Goal: Task Accomplishment & Management: Use online tool/utility

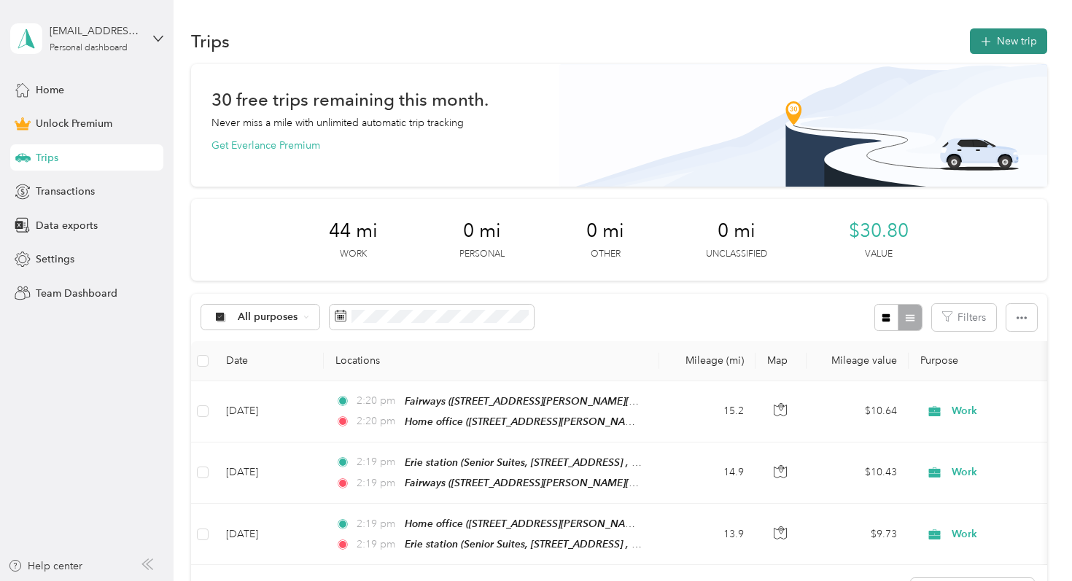
click at [1016, 50] on button "New trip" at bounding box center [1008, 41] width 77 height 26
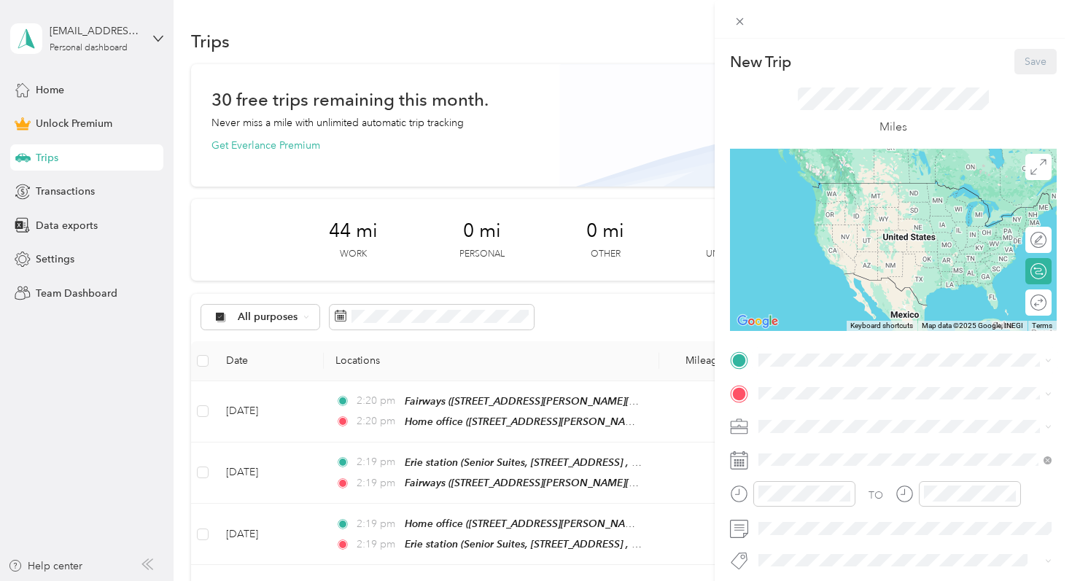
click at [802, 432] on span "[STREET_ADDRESS][PERSON_NAME]" at bounding box center [873, 433] width 174 height 12
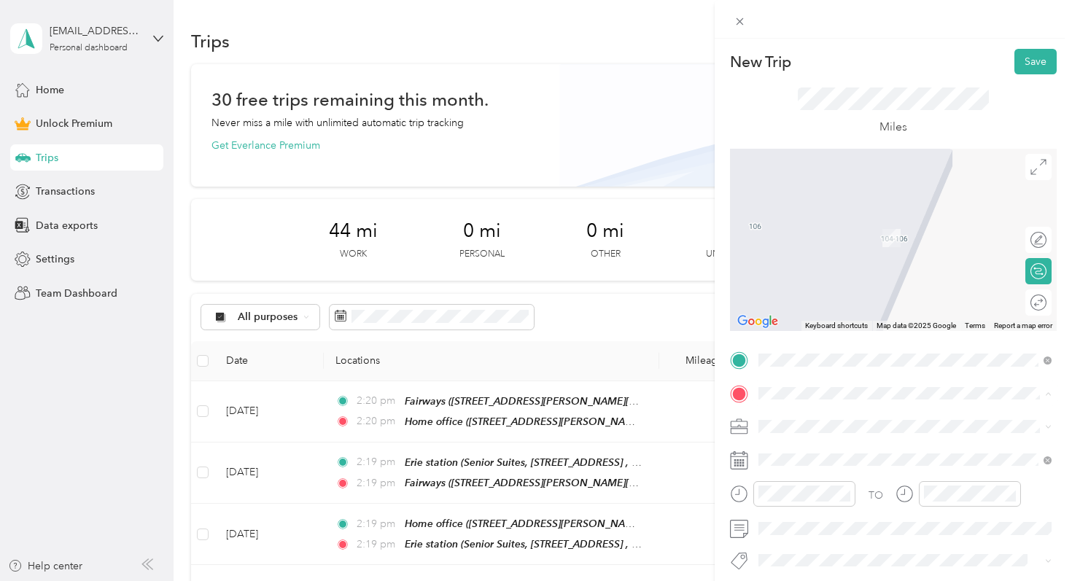
click at [806, 352] on div "[GEOGRAPHIC_DATA], [STREET_ADDRESS][PERSON_NAME]" at bounding box center [916, 329] width 261 height 46
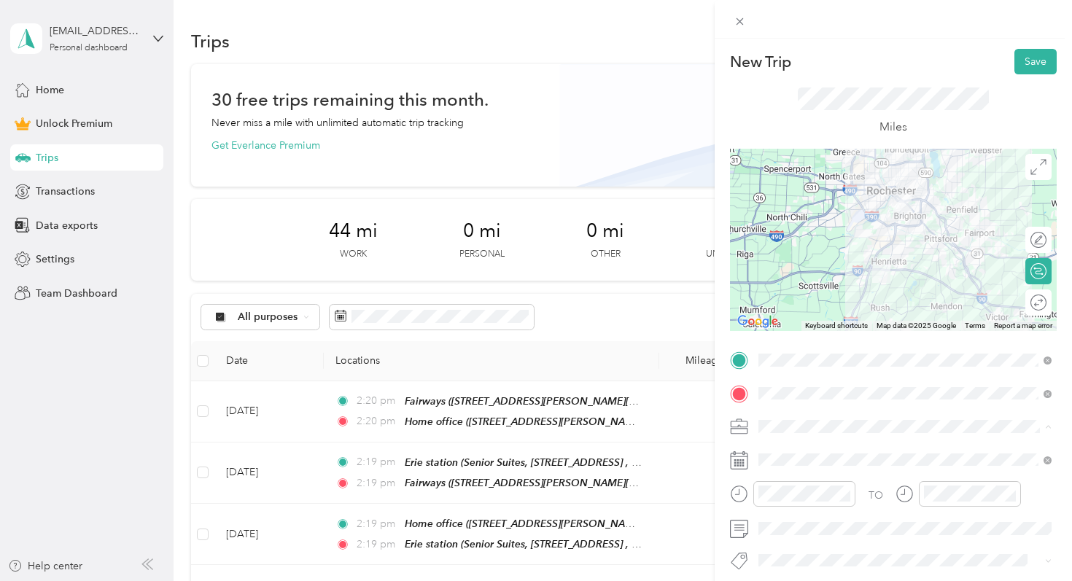
click at [798, 225] on div "Work" at bounding box center [904, 221] width 283 height 15
click at [1031, 56] on button "Save" at bounding box center [1035, 62] width 42 height 26
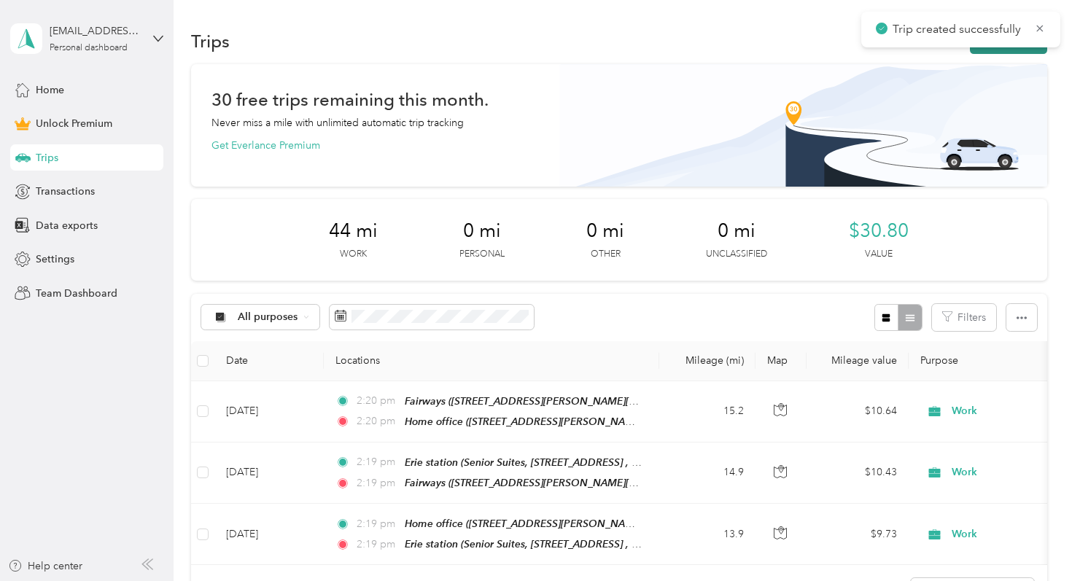
click at [997, 51] on button "New trip" at bounding box center [1008, 41] width 77 height 26
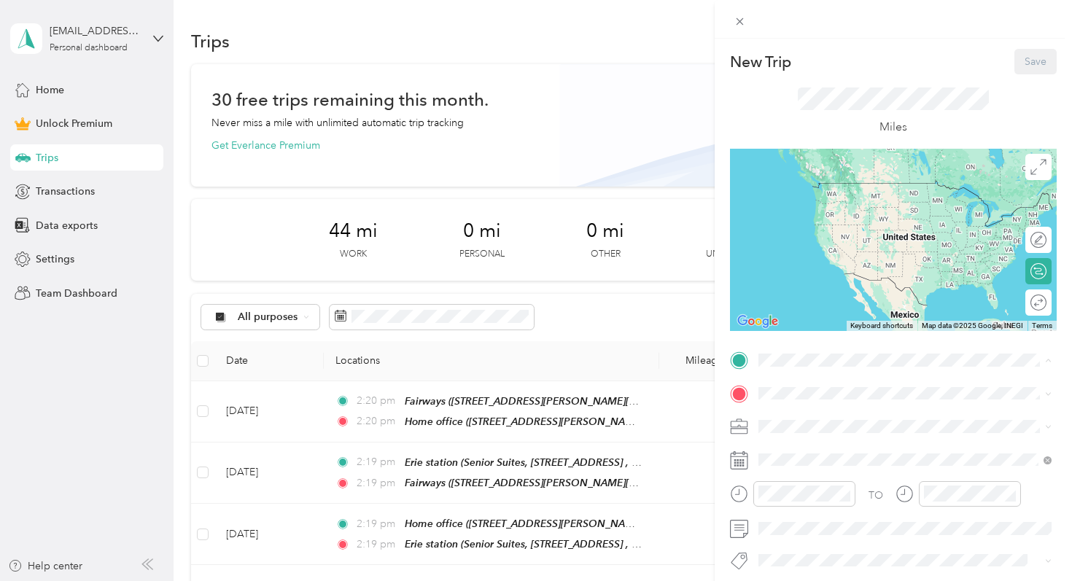
click at [790, 516] on strong "[GEOGRAPHIC_DATA]" at bounding box center [840, 509] width 109 height 13
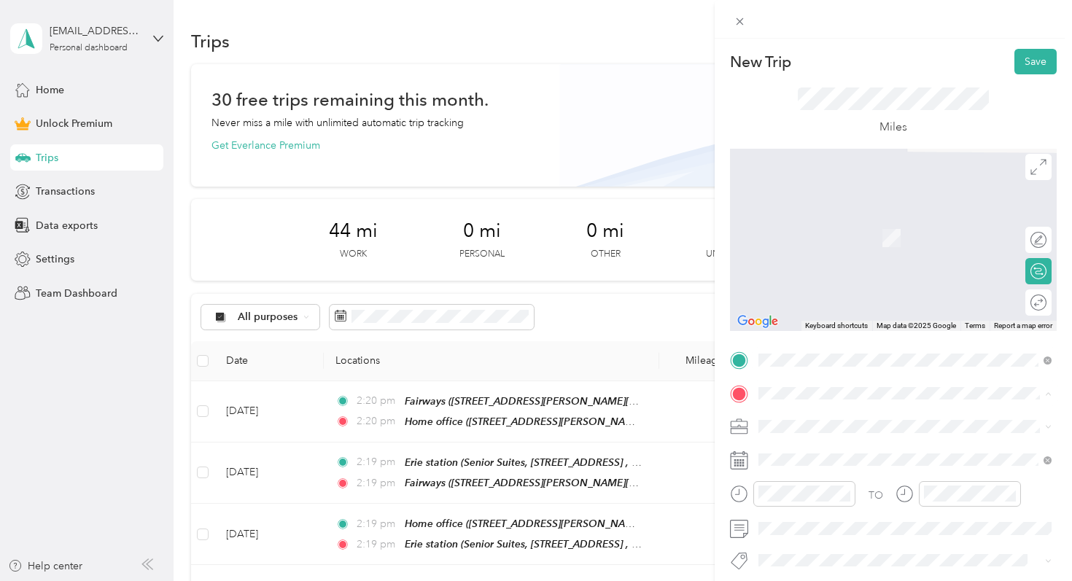
click at [849, 244] on span "[STREET_ADDRESS][PERSON_NAME]" at bounding box center [873, 237] width 174 height 12
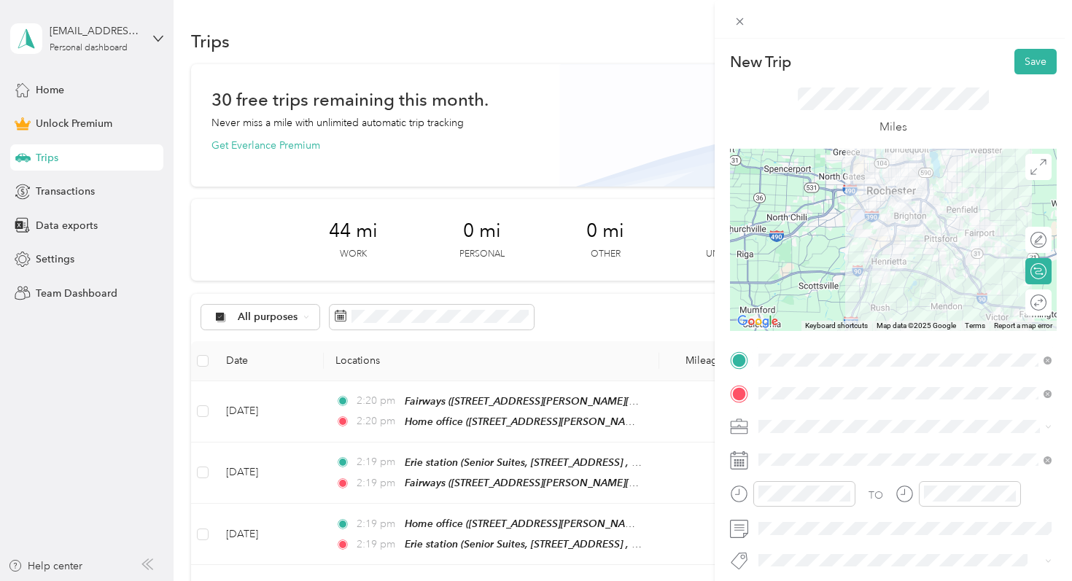
scroll to position [60, 0]
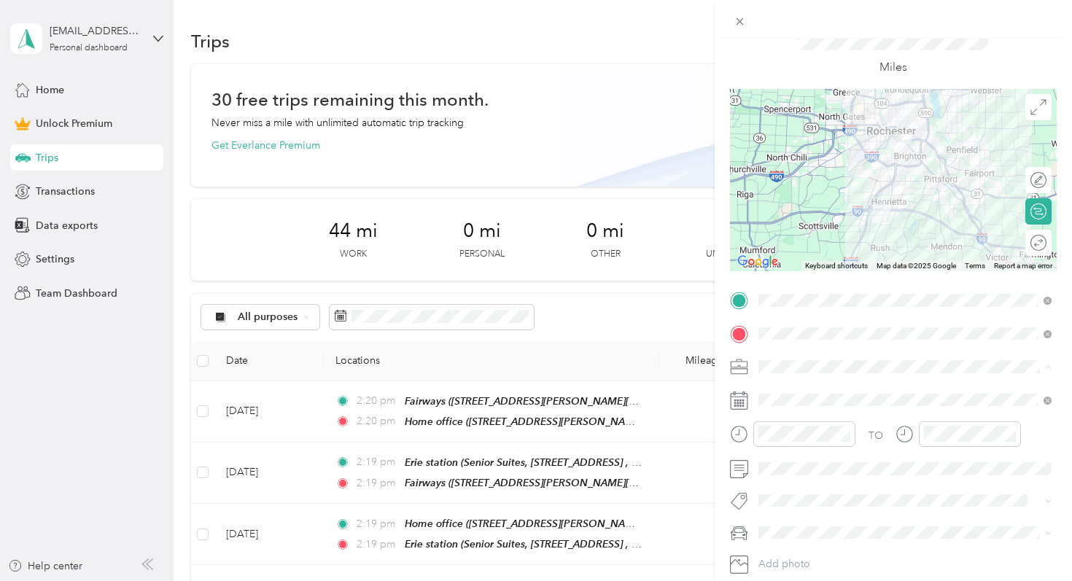
click at [804, 163] on div "Work" at bounding box center [904, 162] width 283 height 15
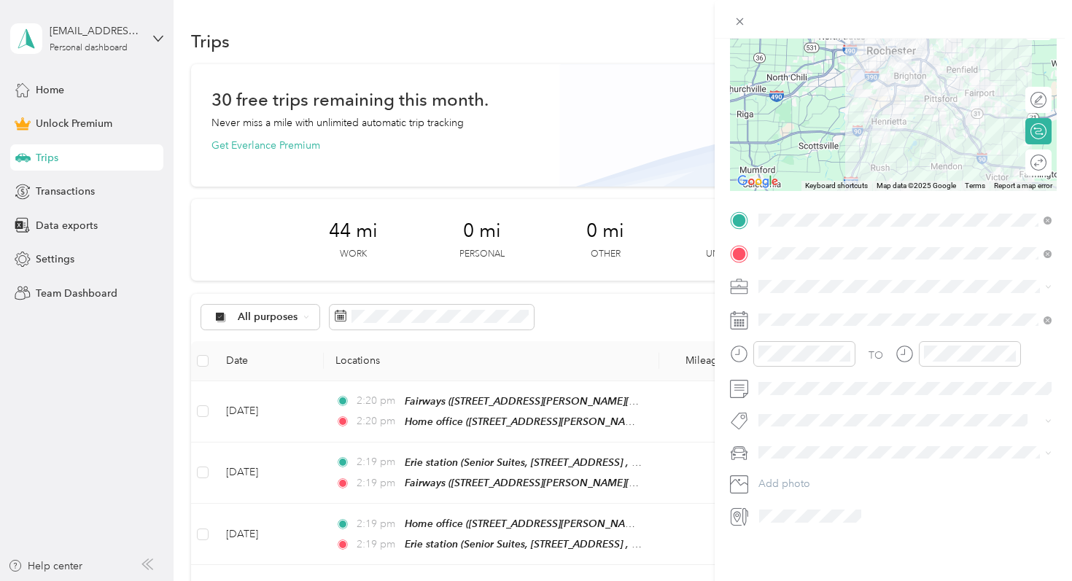
scroll to position [0, 0]
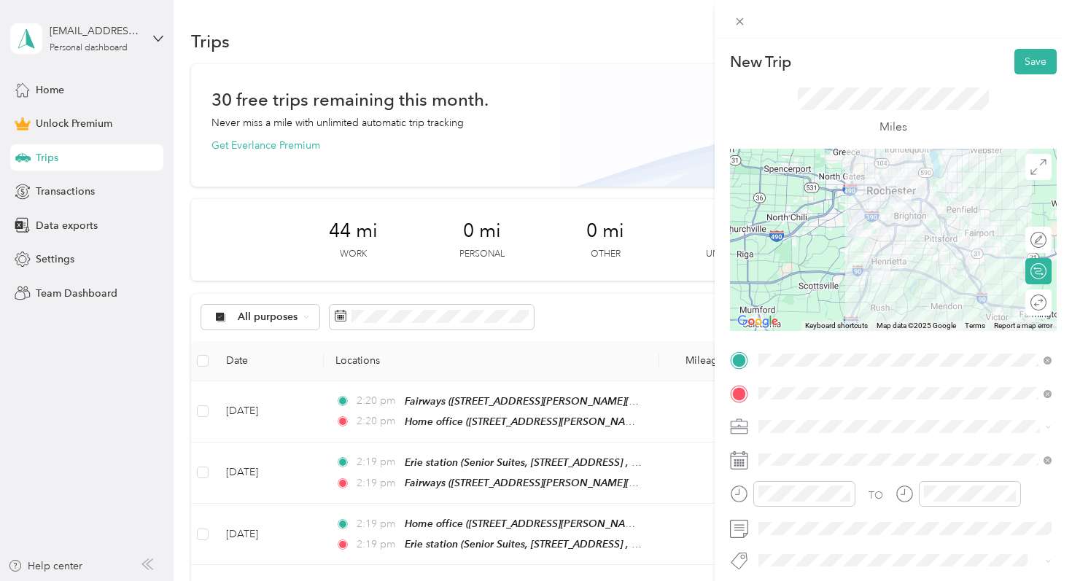
click at [1031, 74] on div "Miles" at bounding box center [893, 111] width 327 height 74
click at [1041, 55] on button "Save" at bounding box center [1035, 62] width 42 height 26
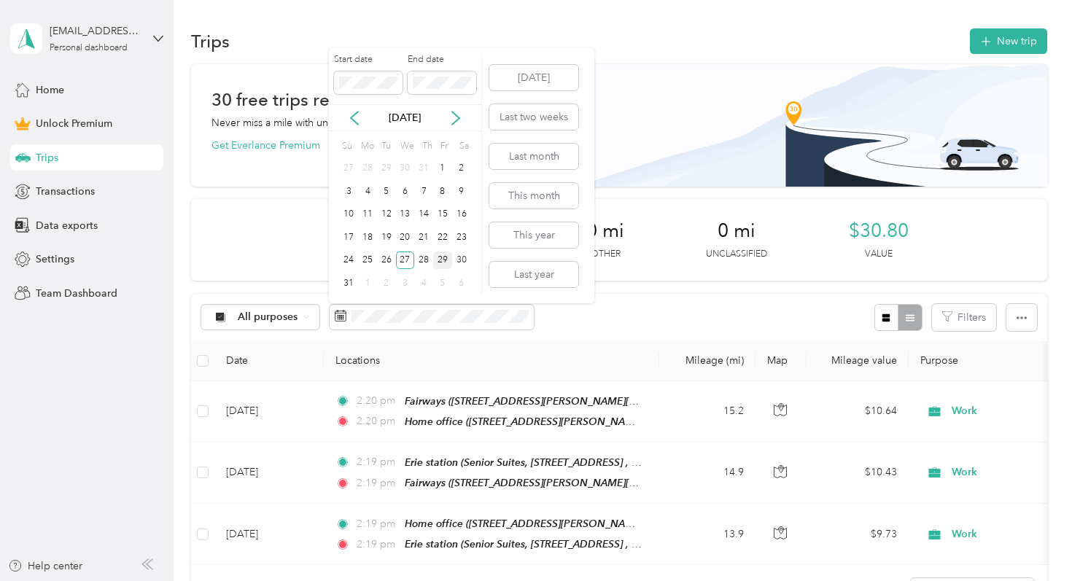
click at [447, 260] on div "29" at bounding box center [442, 261] width 19 height 18
